Goal: Use online tool/utility: Use online tool/utility

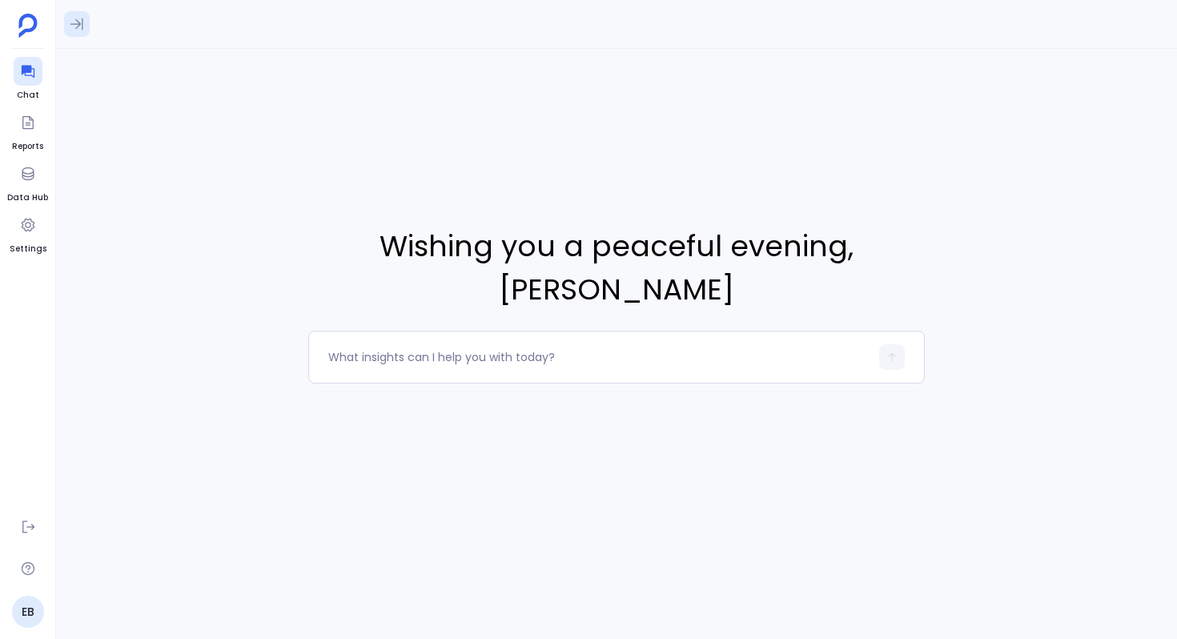
click at [69, 17] on icon at bounding box center [77, 24] width 16 height 16
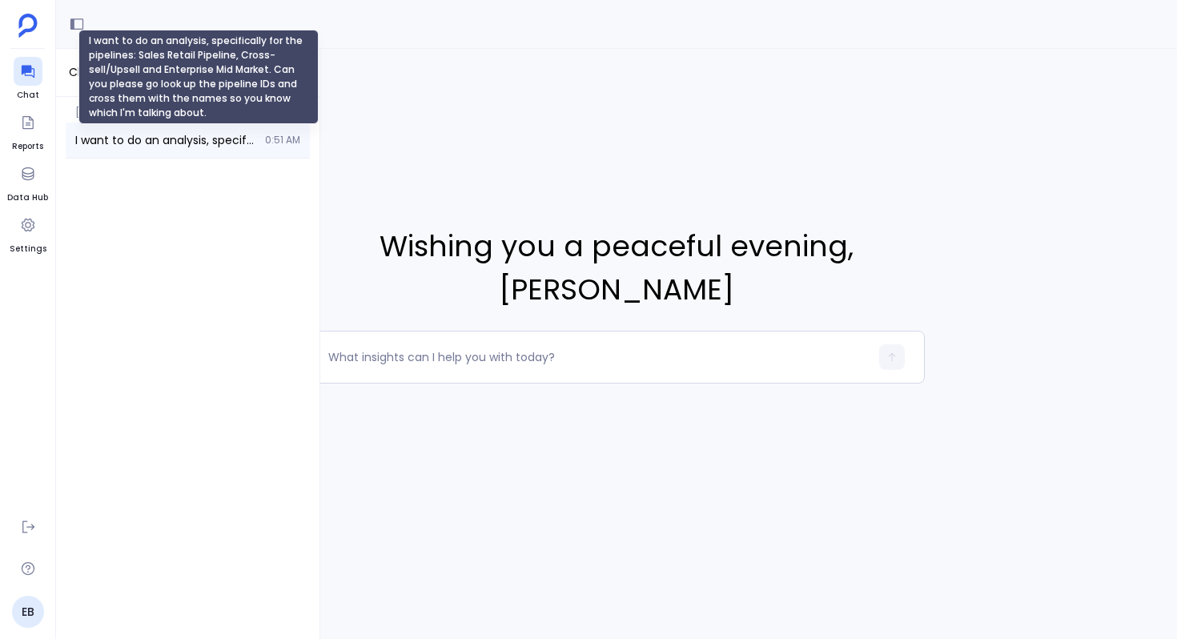
click at [116, 132] on span "I want to do an analysis, specifically for the pipelines: Sales Retail Pipeline…" at bounding box center [165, 140] width 180 height 16
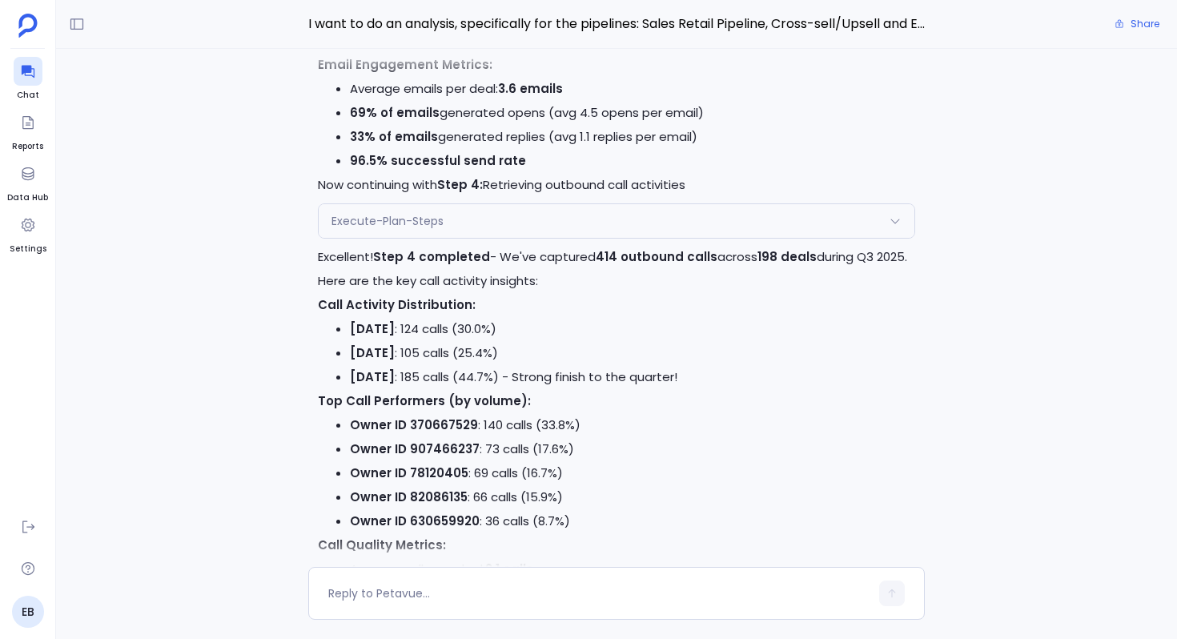
scroll to position [-3625, 0]
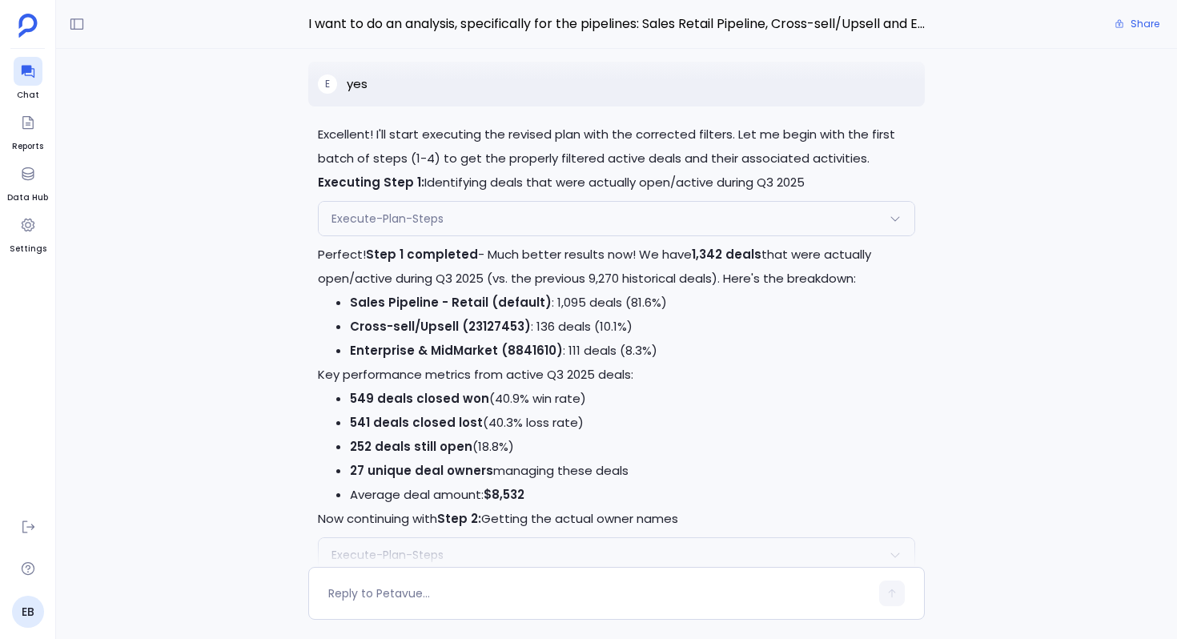
click at [442, 210] on div "Execute-Plan-Steps" at bounding box center [617, 219] width 596 height 34
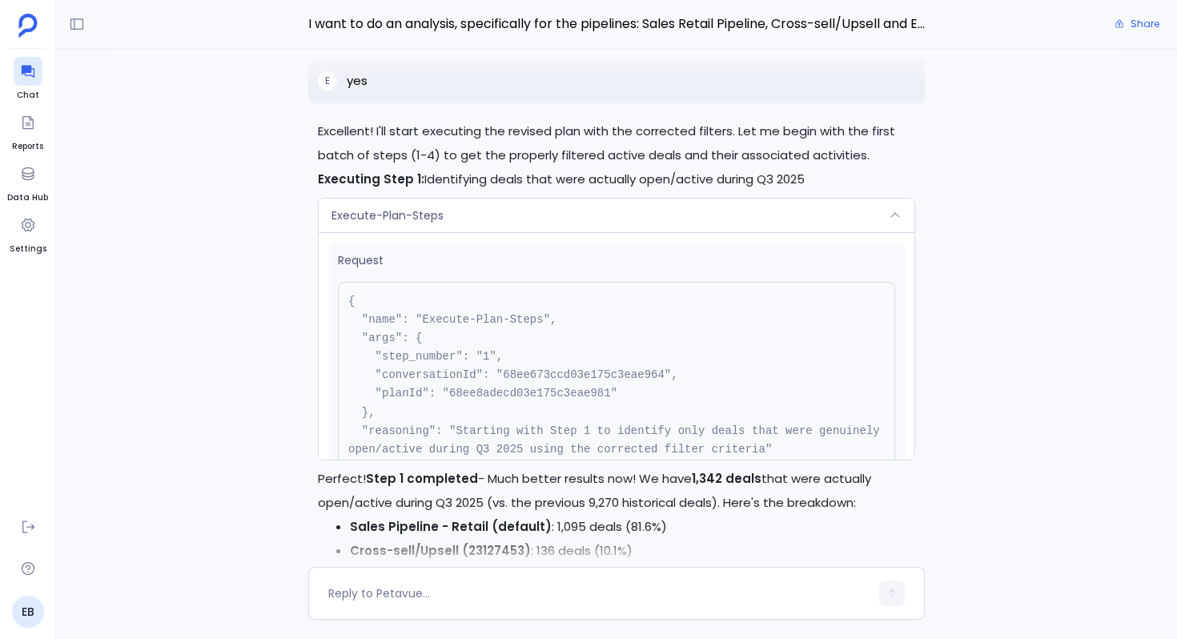
scroll to position [-4917, 0]
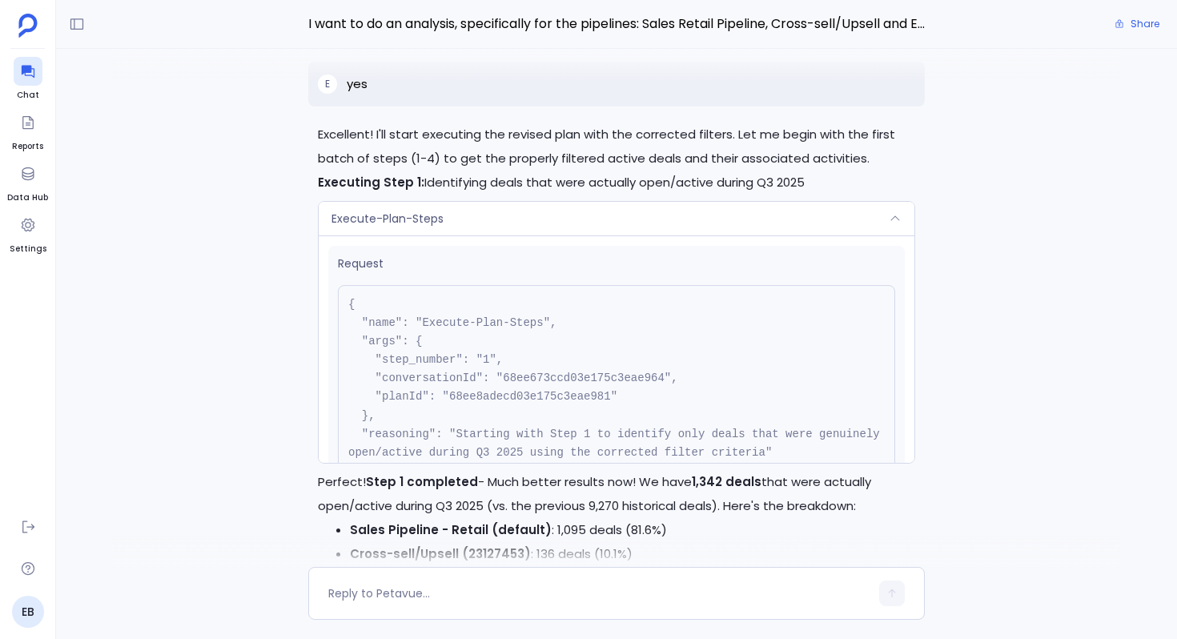
click at [516, 399] on pre "{ "name": "Execute-Plan-Steps", "args": { "step_number": "1", "conversationId":…" at bounding box center [616, 388] width 557 height 206
copy pre "68ee8adecd03e175c3eae981"
click at [444, 233] on div "Execute-Plan-Steps" at bounding box center [617, 219] width 596 height 34
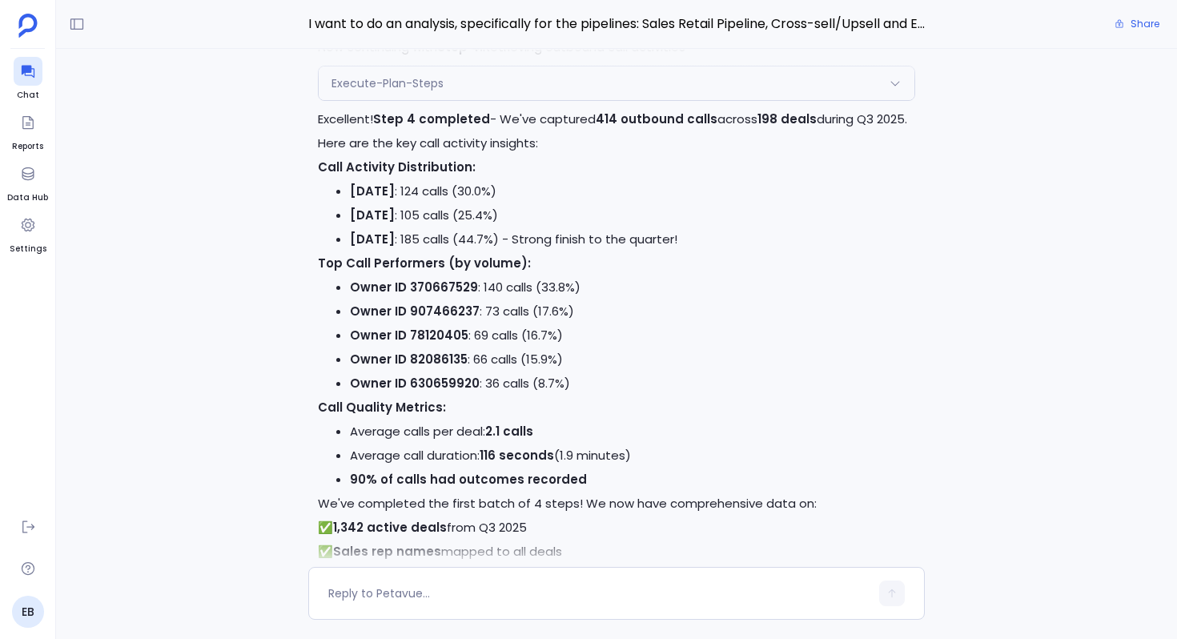
scroll to position [-3456, 0]
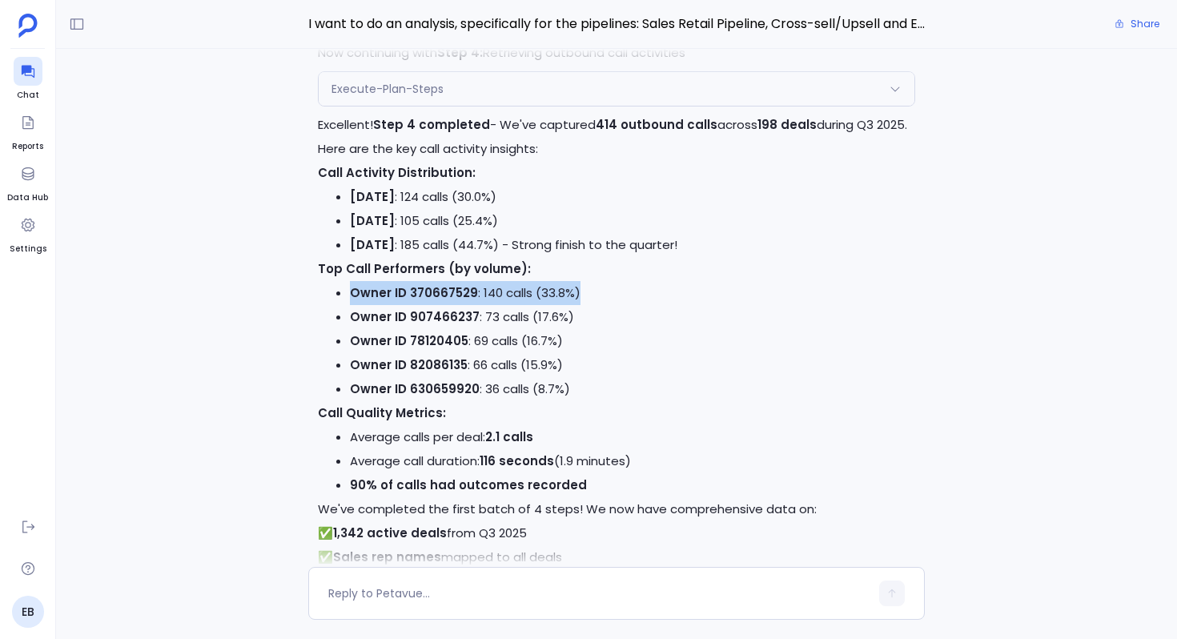
drag, startPoint x: 350, startPoint y: 294, endPoint x: 633, endPoint y: 292, distance: 283.4
click at [634, 292] on li "Owner ID 370667529 : 140 calls (33.8%)" at bounding box center [632, 293] width 565 height 24
drag, startPoint x: 354, startPoint y: 316, endPoint x: 570, endPoint y: 317, distance: 216.1
click at [570, 317] on li "Owner ID 907466237 : 73 calls (17.6%)" at bounding box center [632, 317] width 565 height 24
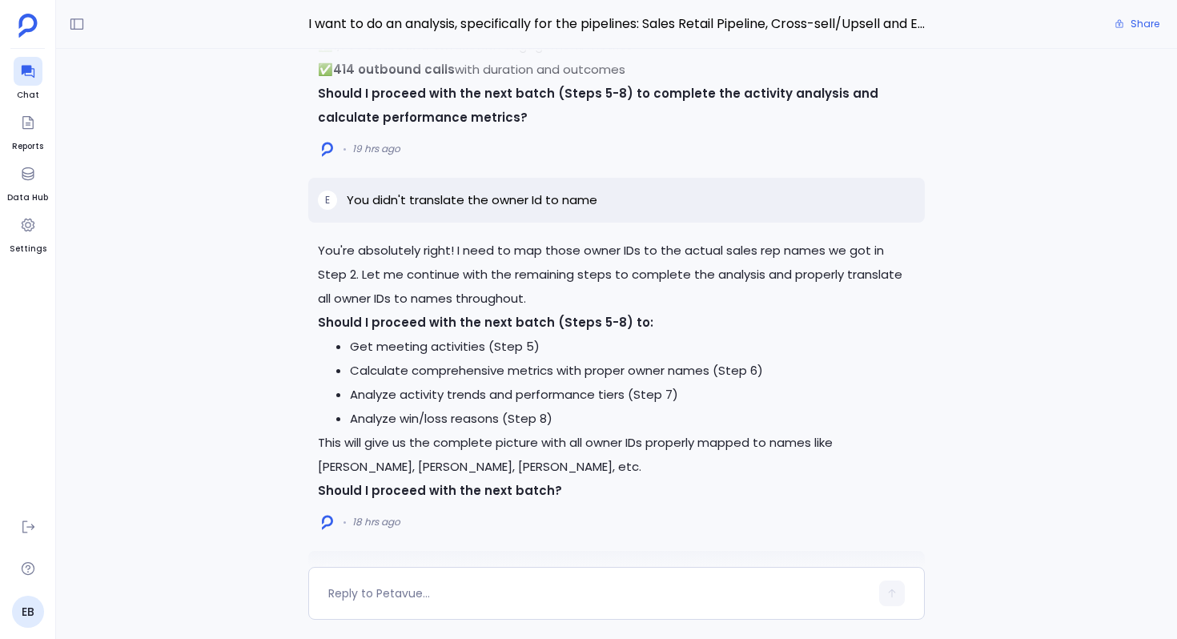
scroll to position [-2910, 0]
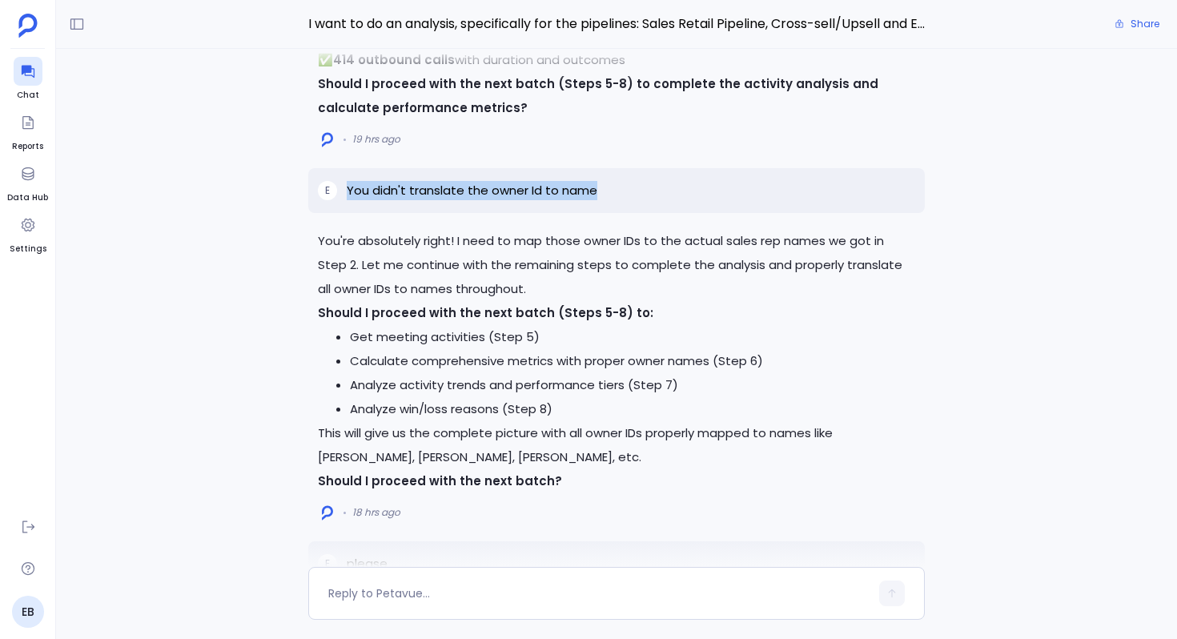
drag, startPoint x: 349, startPoint y: 193, endPoint x: 612, endPoint y: 191, distance: 262.6
click at [612, 191] on div "E You didn't translate the owner Id to name" at bounding box center [616, 190] width 616 height 45
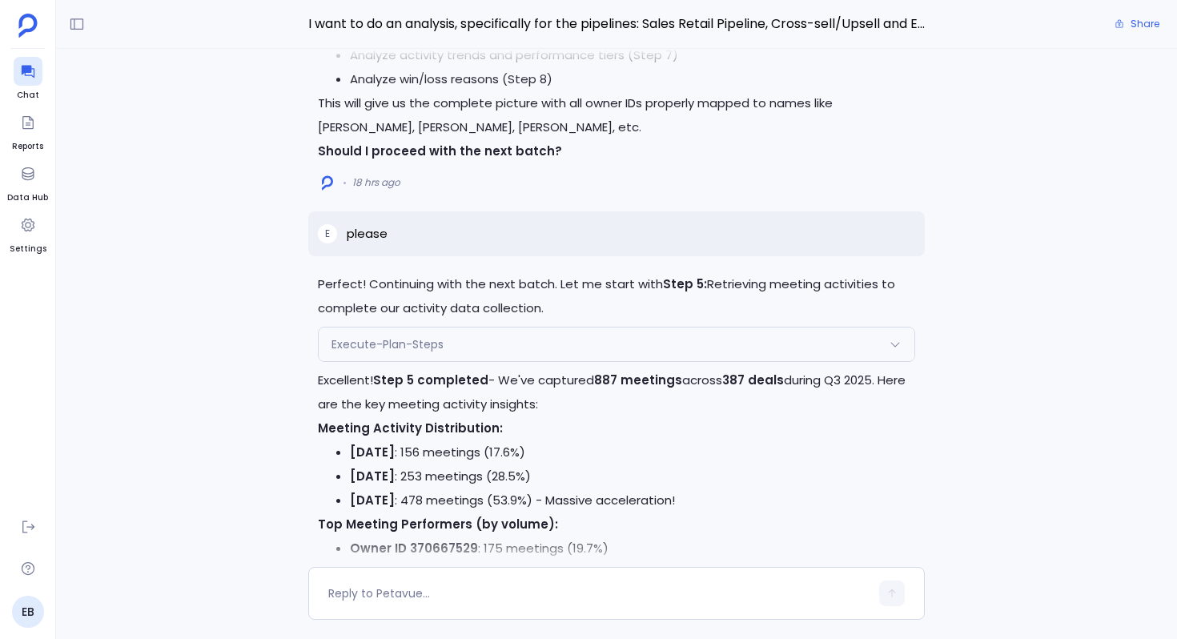
scroll to position [-2685, 0]
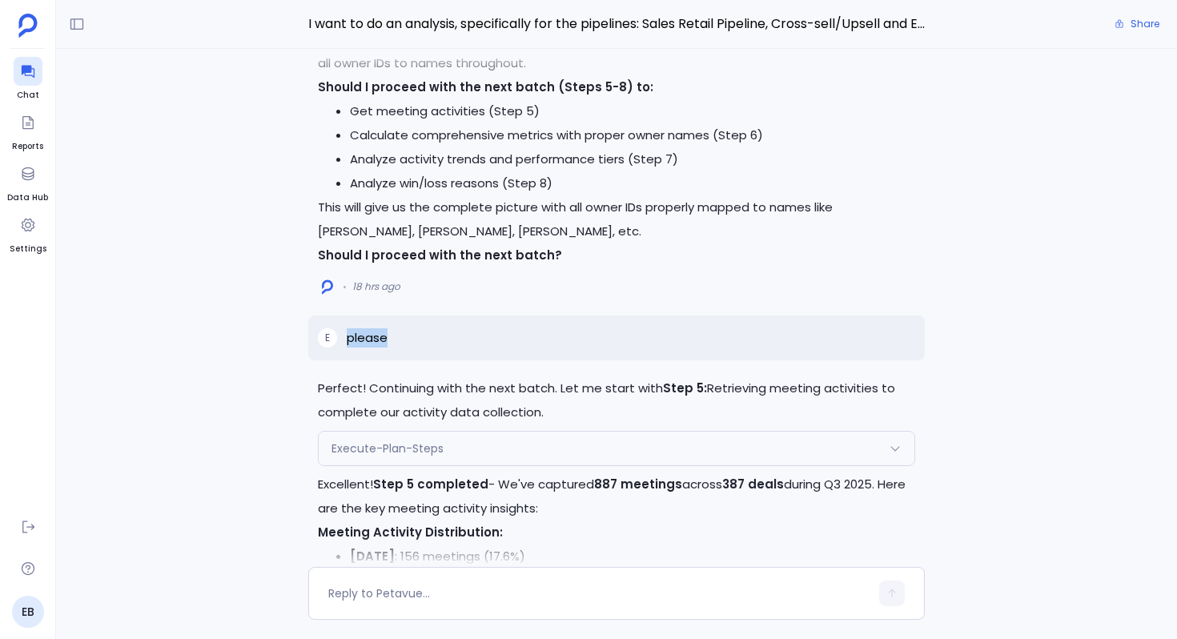
drag, startPoint x: 350, startPoint y: 338, endPoint x: 415, endPoint y: 339, distance: 64.9
click at [415, 339] on div "E please" at bounding box center [616, 337] width 616 height 45
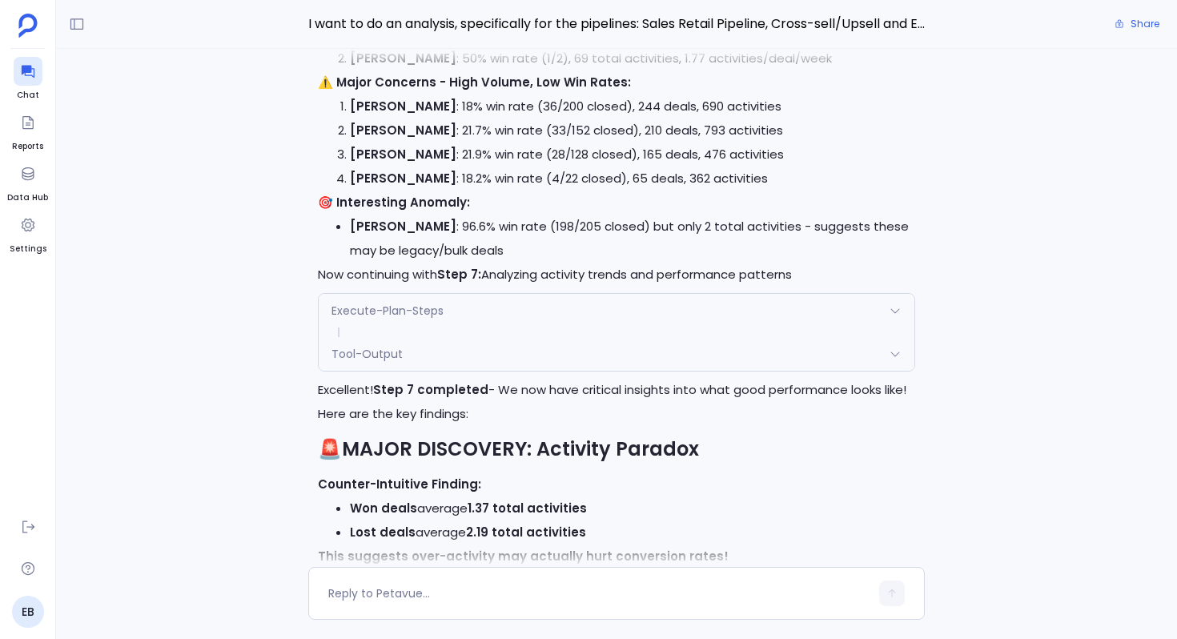
scroll to position [-1508, 0]
